Goal: Find specific page/section: Find specific page/section

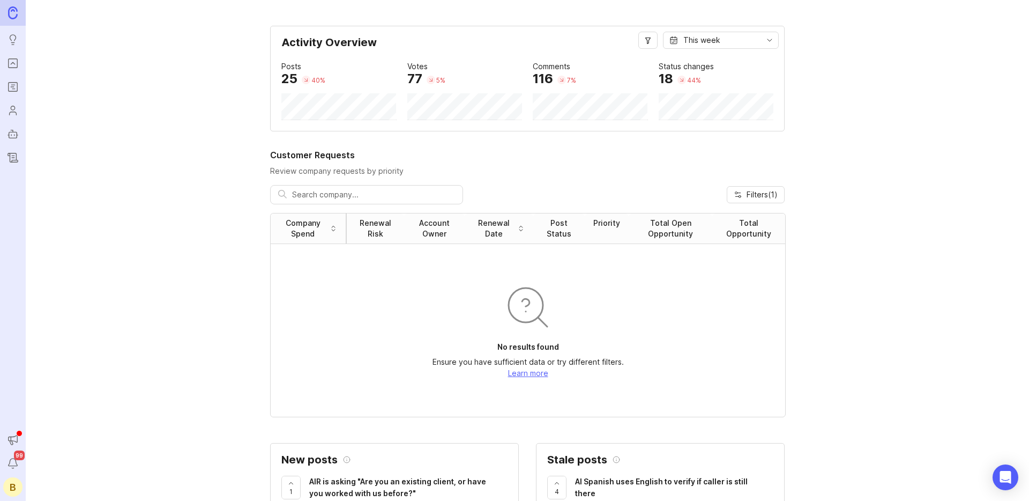
click at [20, 51] on ul "Ideas Portal Roadmaps Users Autopilot Changelog" at bounding box center [13, 83] width 26 height 167
click at [14, 49] on ul "Ideas Portal Roadmaps Users Autopilot Changelog" at bounding box center [13, 83] width 26 height 167
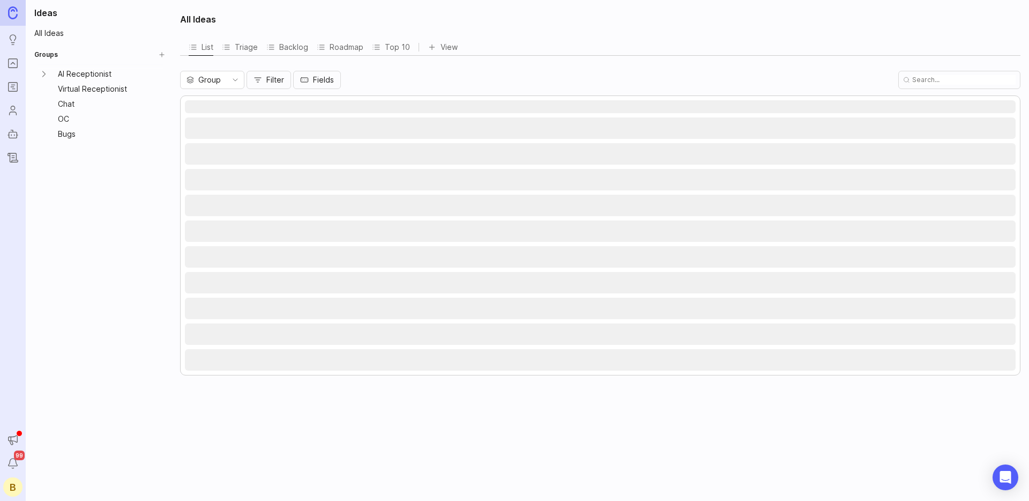
click at [17, 61] on icon "Portal" at bounding box center [13, 63] width 12 height 13
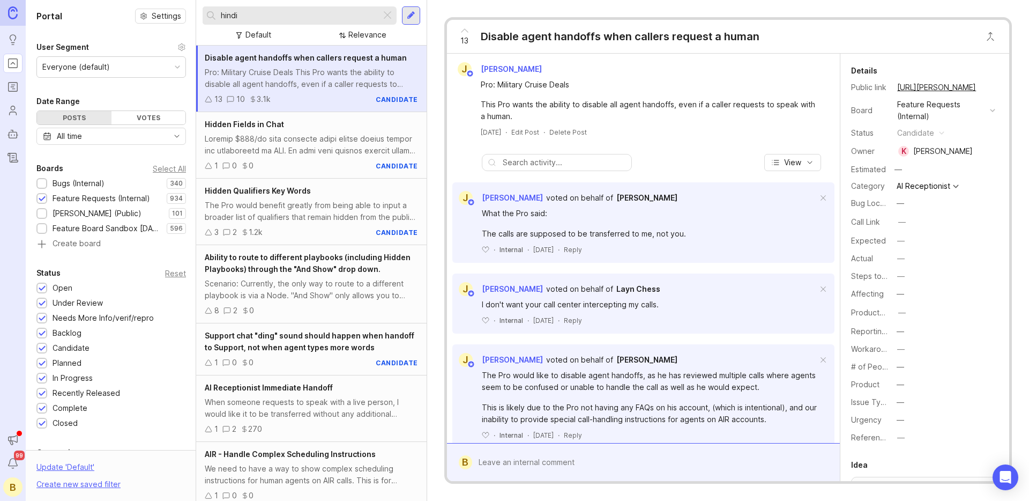
click at [243, 17] on input "hindi" at bounding box center [299, 16] width 156 height 12
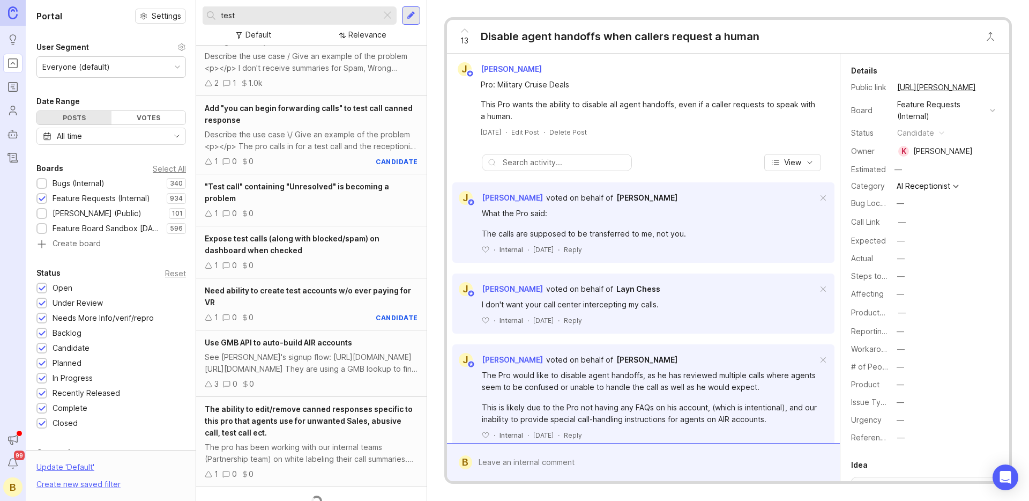
scroll to position [253, 0]
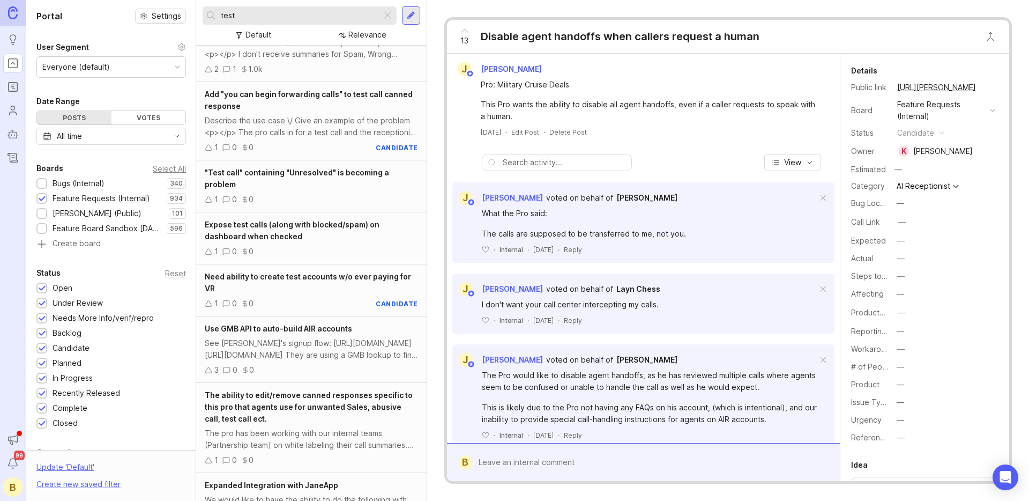
type input "test"
